Goal: Information Seeking & Learning: Check status

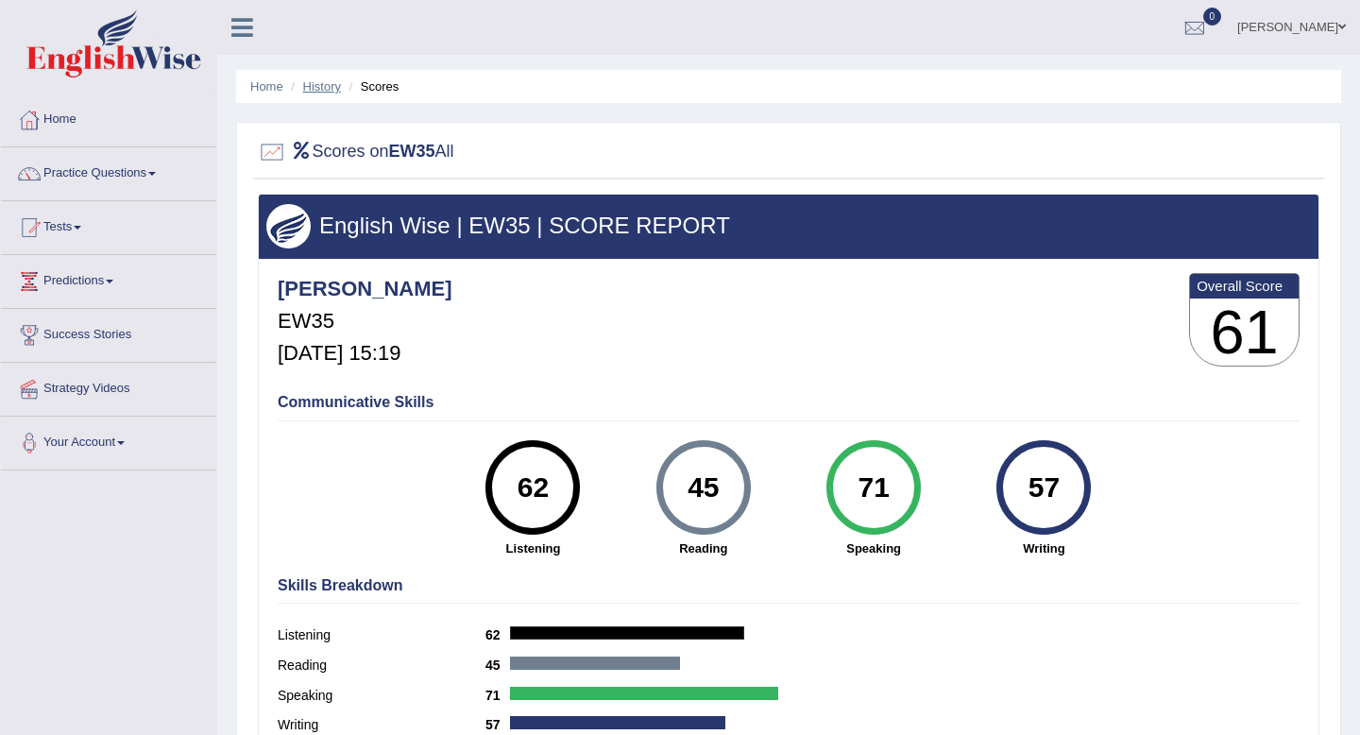
click at [311, 86] on link "History" at bounding box center [322, 86] width 38 height 14
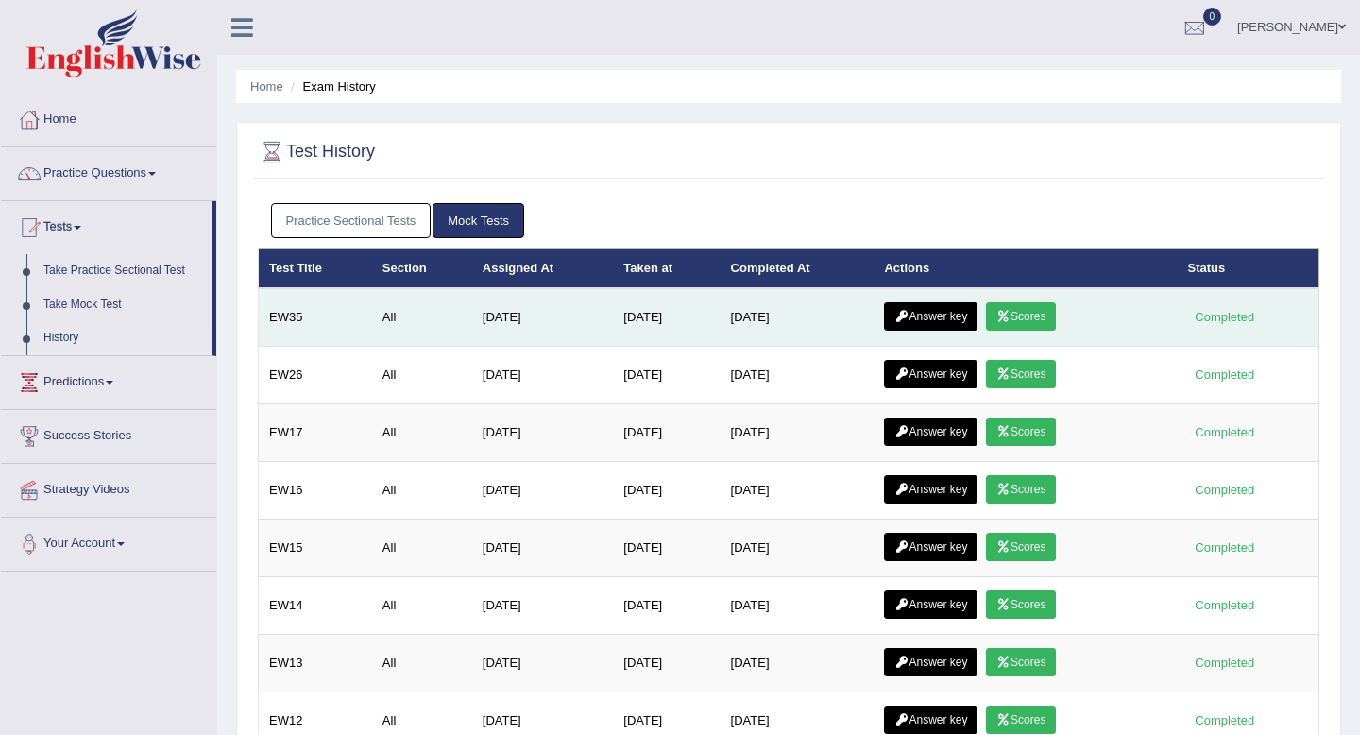
click at [915, 319] on link "Answer key" at bounding box center [931, 316] width 94 height 28
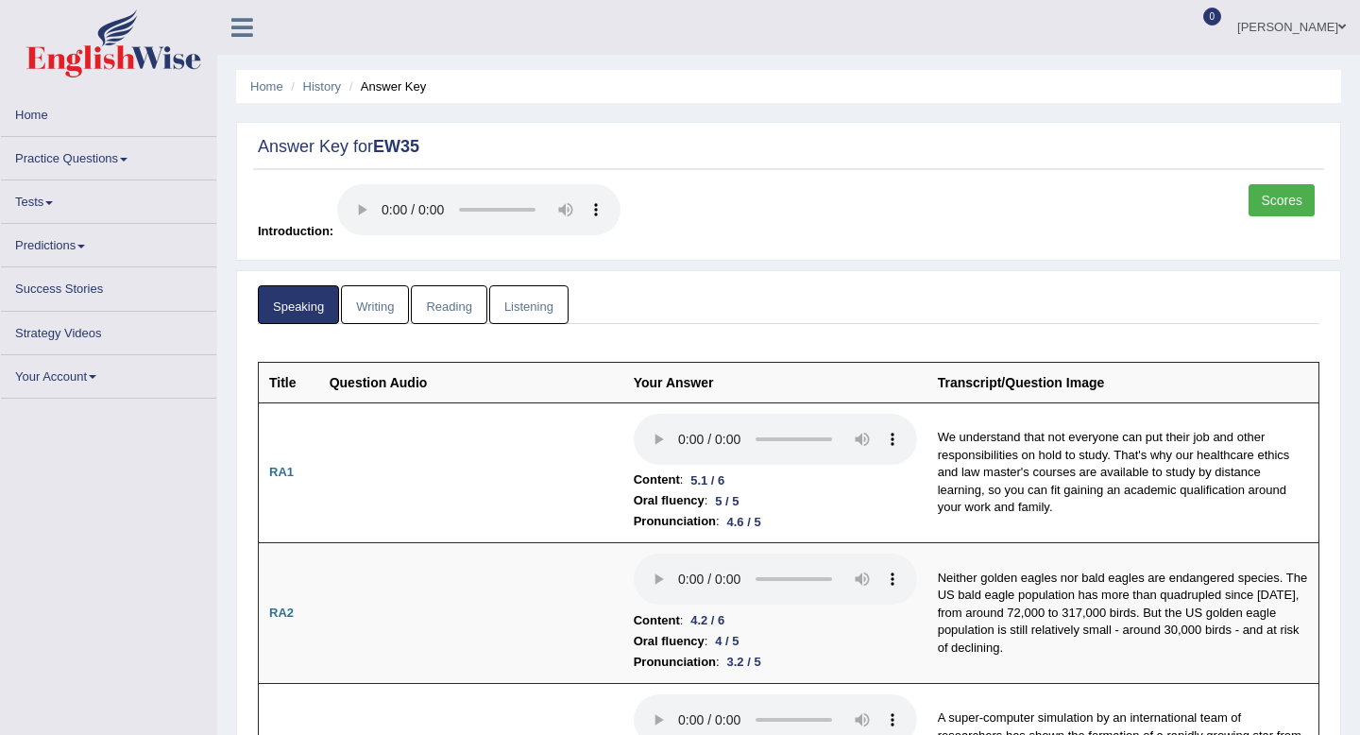
click at [369, 305] on link "Writing" at bounding box center [375, 304] width 68 height 39
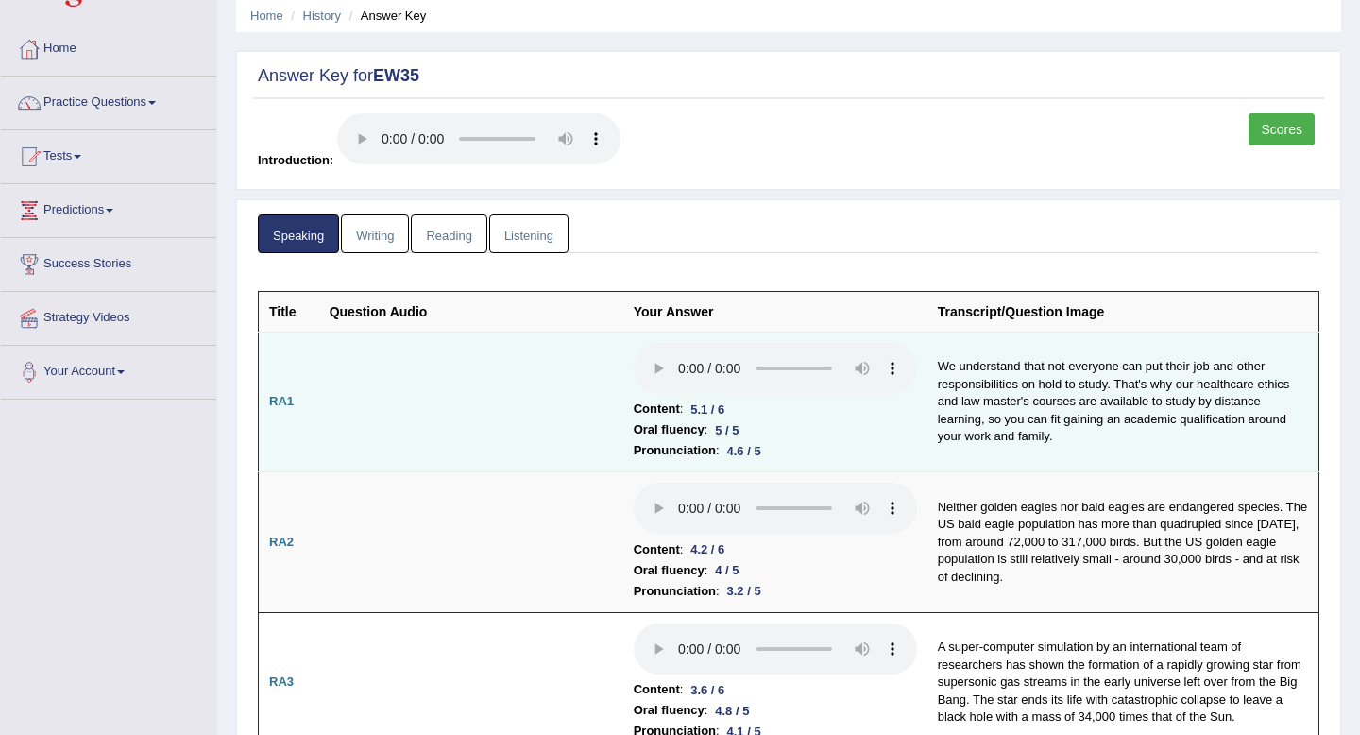
scroll to position [117, 0]
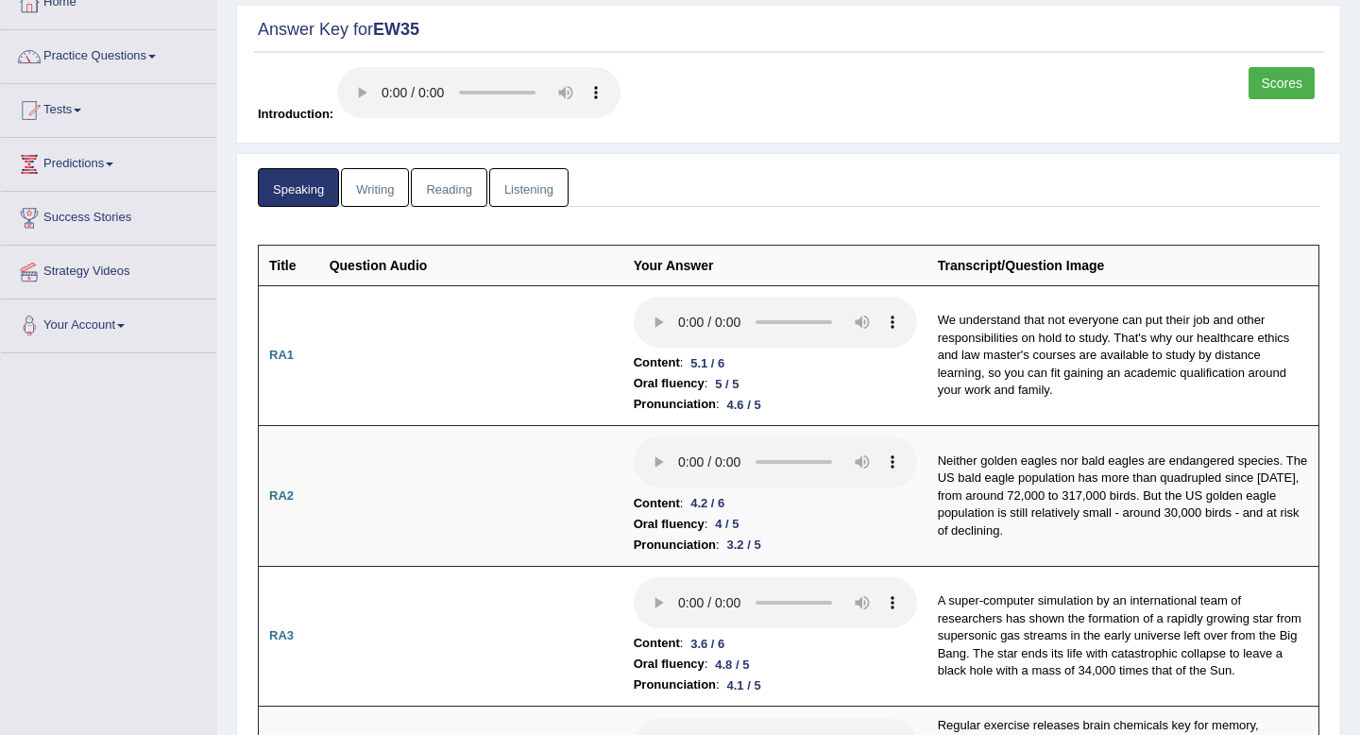
click at [383, 181] on link "Writing" at bounding box center [375, 187] width 68 height 39
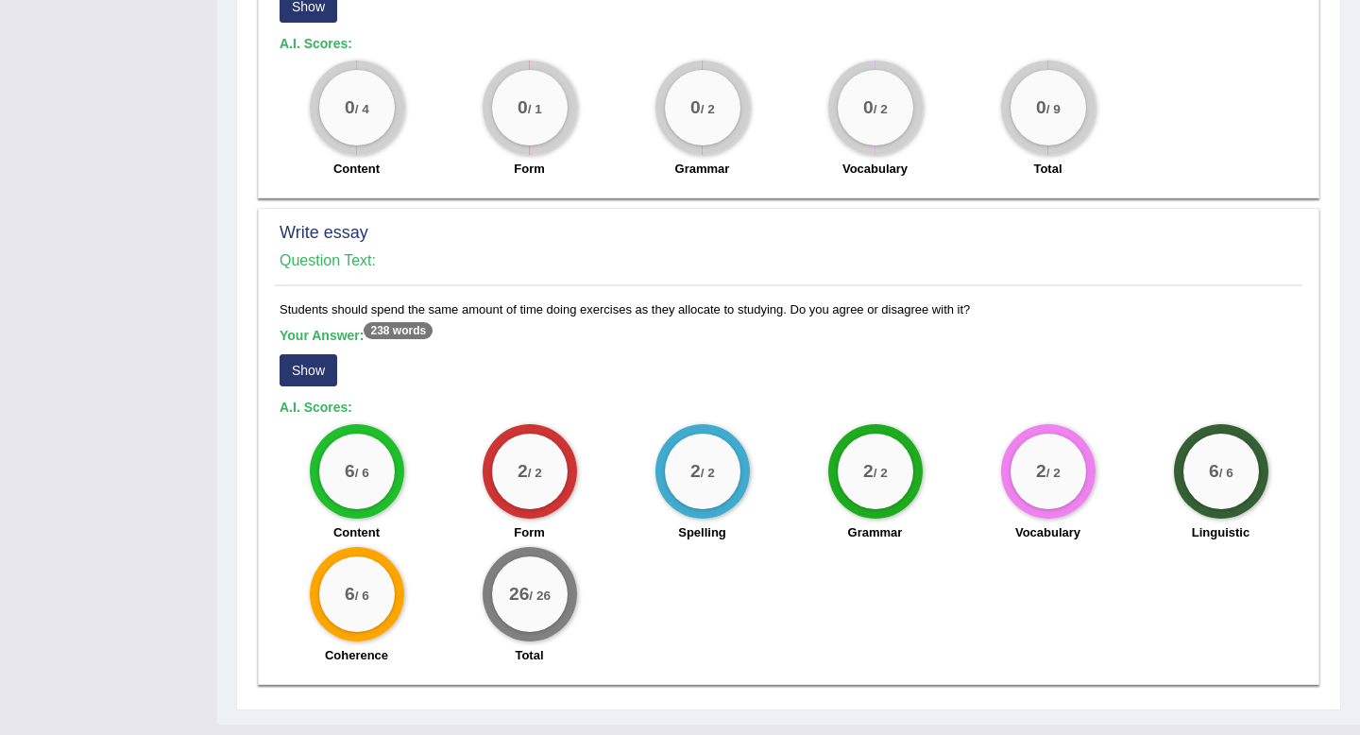
click at [291, 367] on button "Show" at bounding box center [309, 370] width 58 height 32
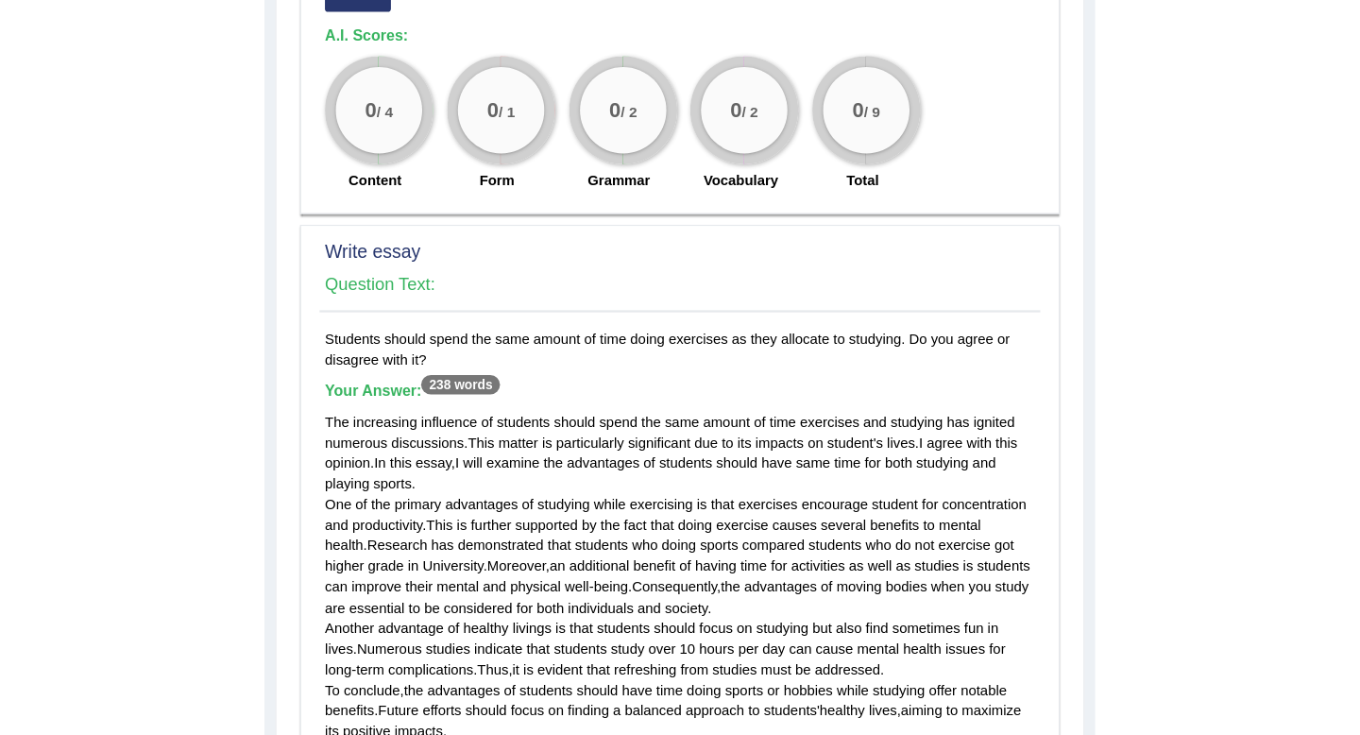
scroll to position [1217, 0]
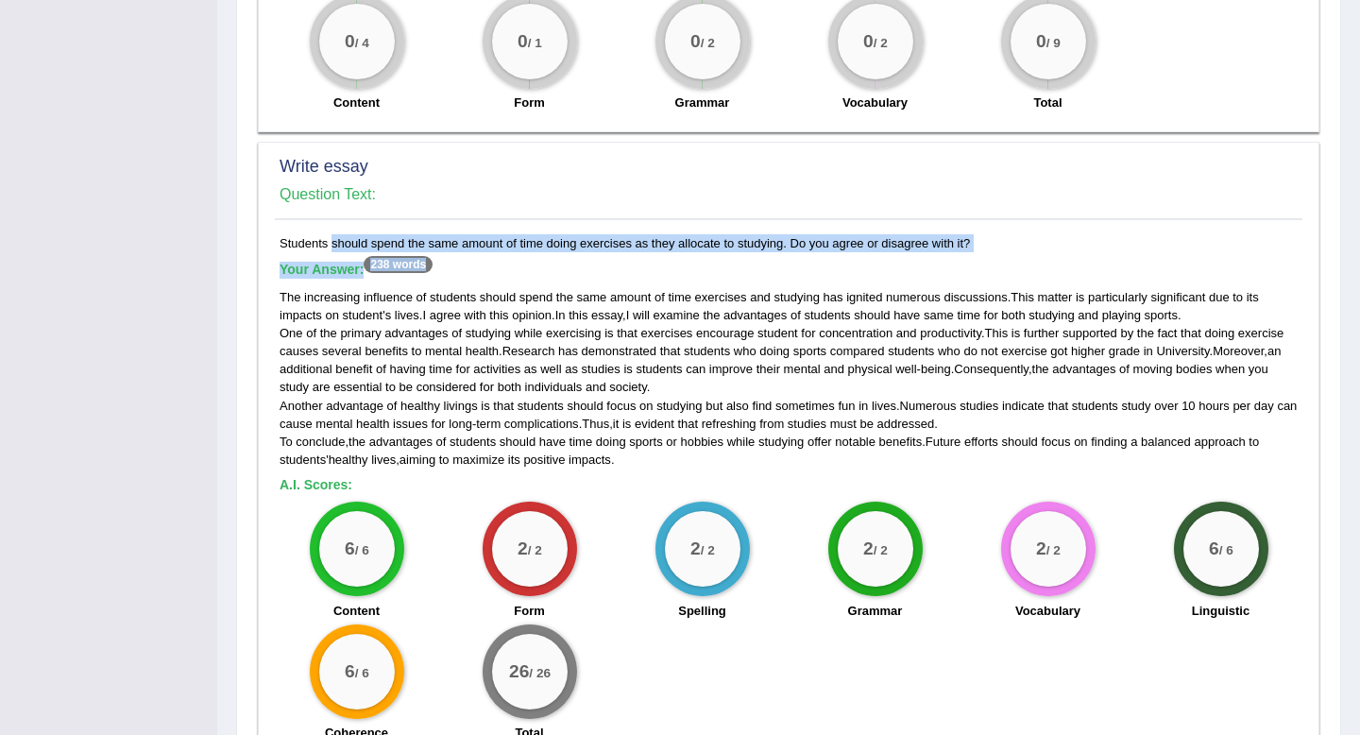
drag, startPoint x: 278, startPoint y: 243, endPoint x: 841, endPoint y: 276, distance: 563.9
click at [841, 276] on div "Students should spend the same amount of time doing exercises as they allocate …" at bounding box center [789, 493] width 1028 height 518
copy div "Students should spend the same amount of time doing exercises as they allocate …"
